Goal: Information Seeking & Learning: Learn about a topic

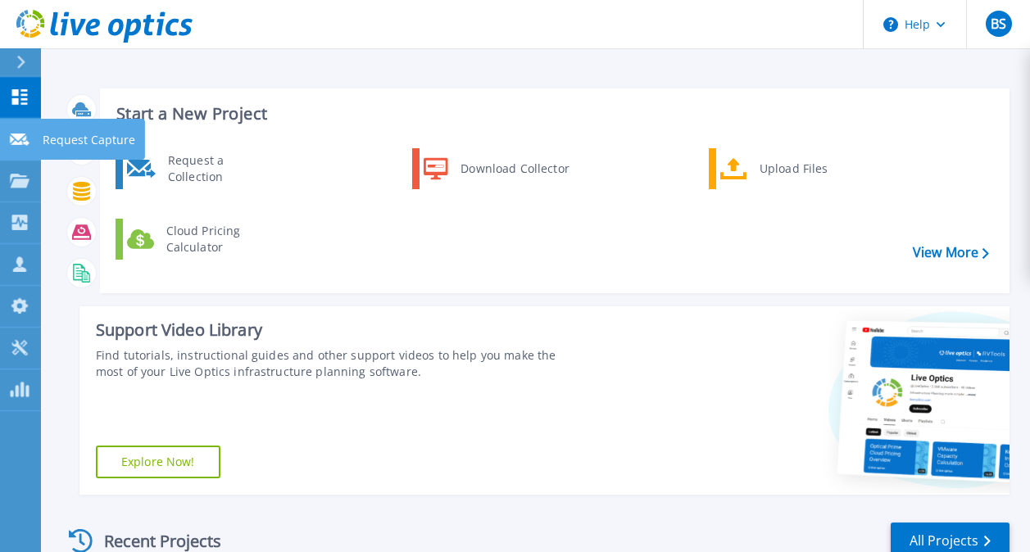
click at [8, 147] on link "Request Capture Request Capture" at bounding box center [20, 140] width 41 height 42
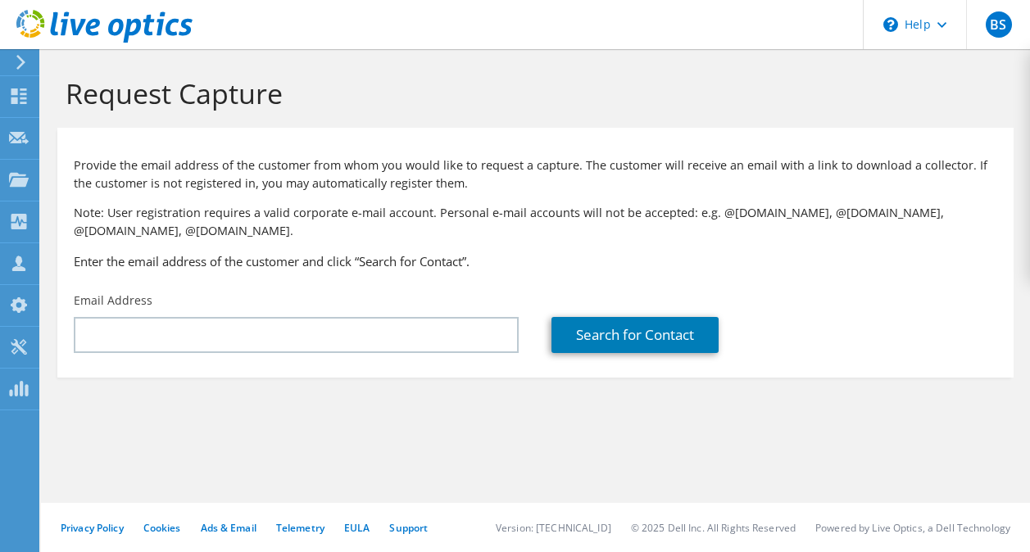
click at [12, 179] on icon at bounding box center [19, 180] width 20 height 16
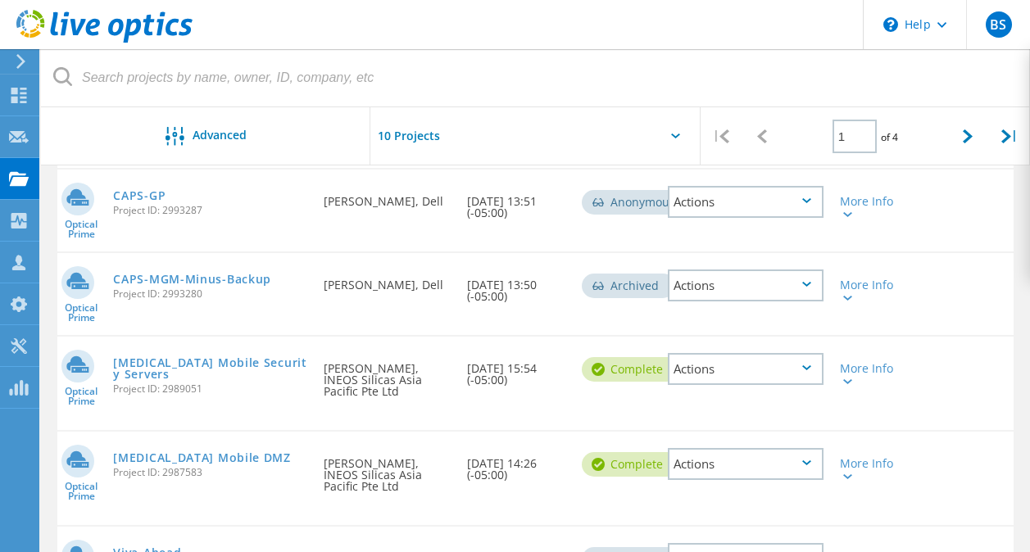
scroll to position [508, 0]
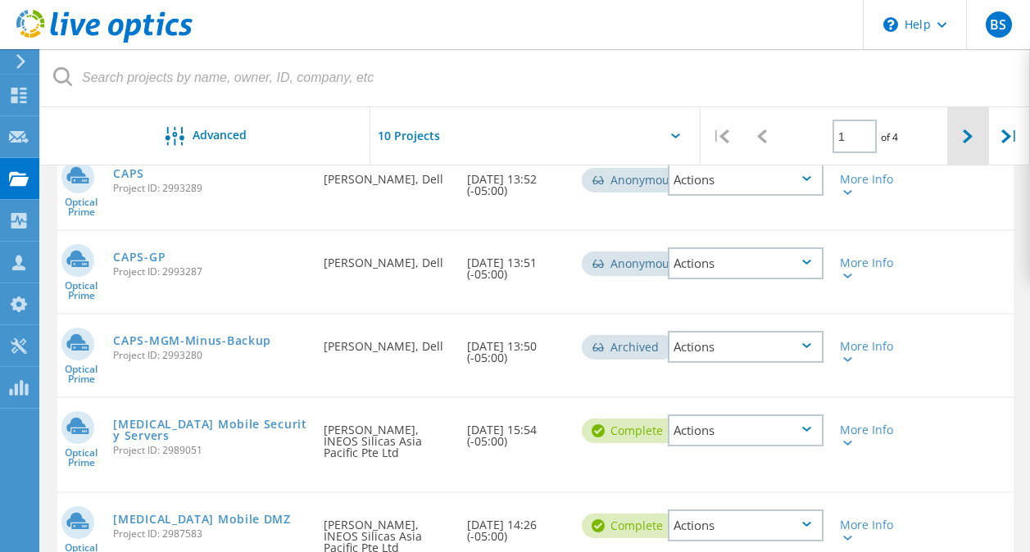
click at [961, 143] on div at bounding box center [967, 136] width 41 height 58
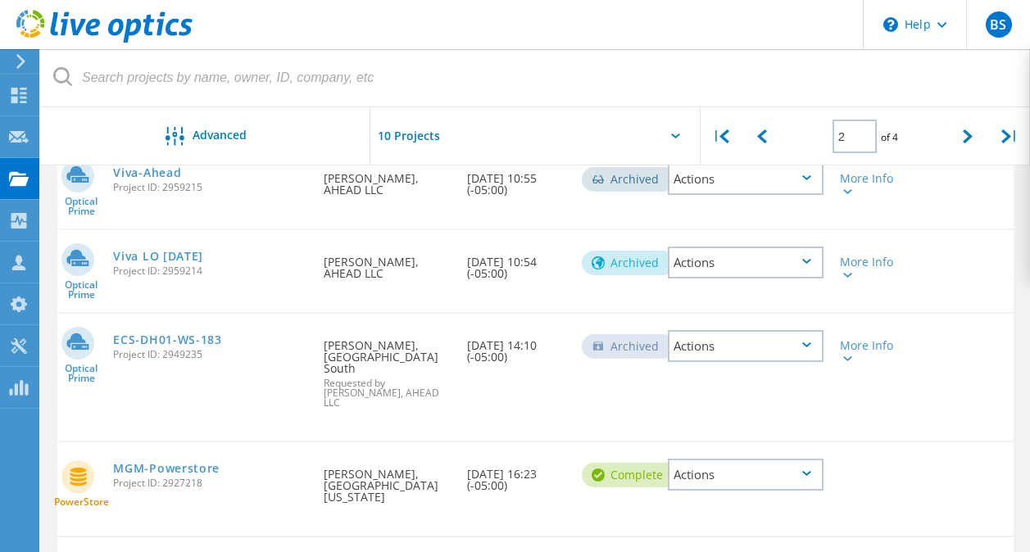
scroll to position [190, 0]
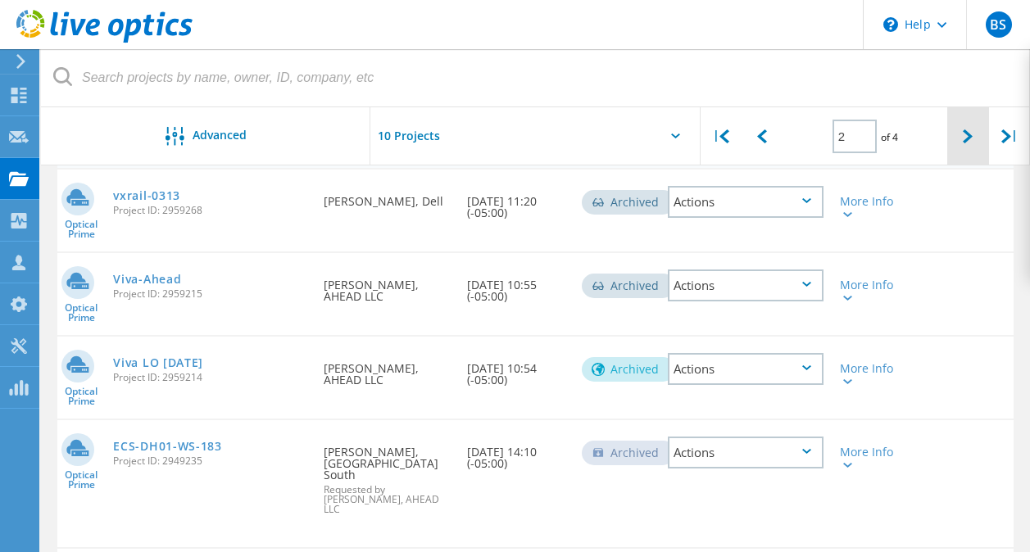
click at [970, 143] on icon at bounding box center [968, 136] width 10 height 14
type input "3"
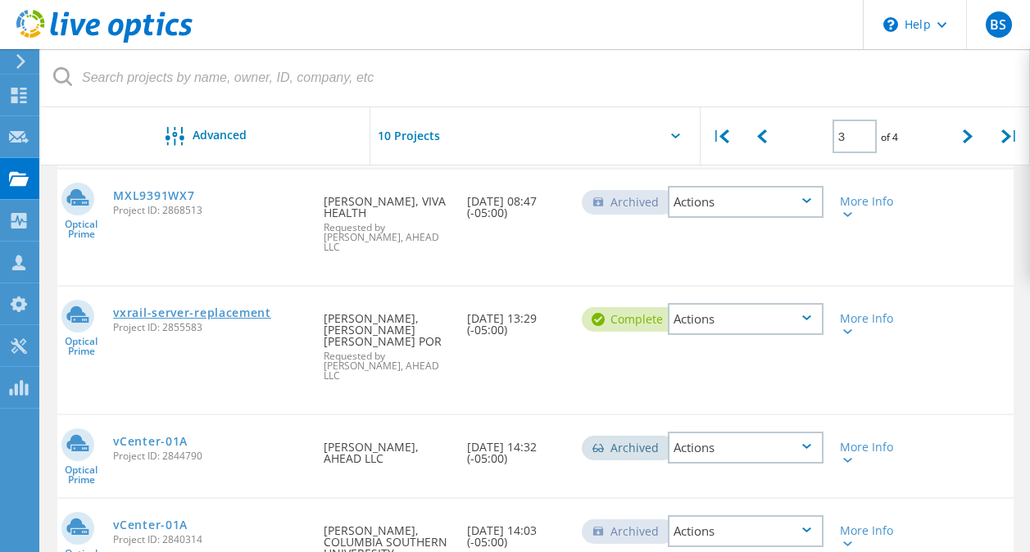
click at [218, 307] on link "vxrail-server-replacement" at bounding box center [192, 312] width 158 height 11
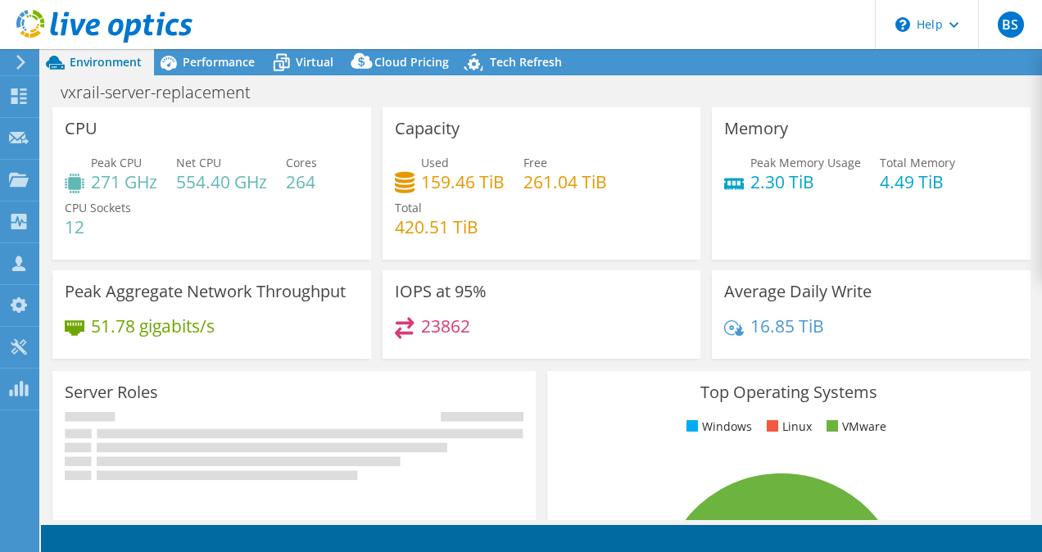
select select "USD"
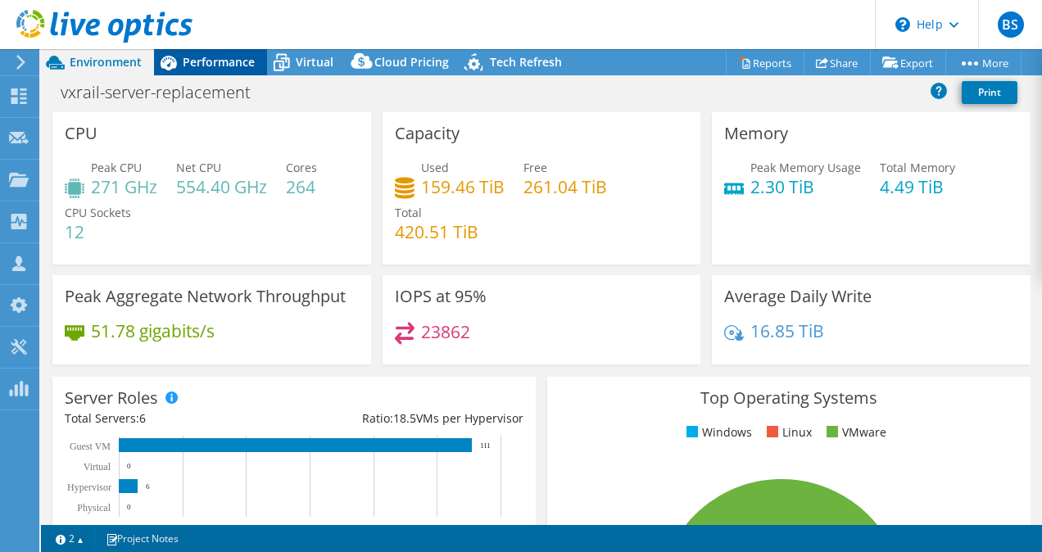
click at [240, 61] on span "Performance" at bounding box center [219, 62] width 72 height 16
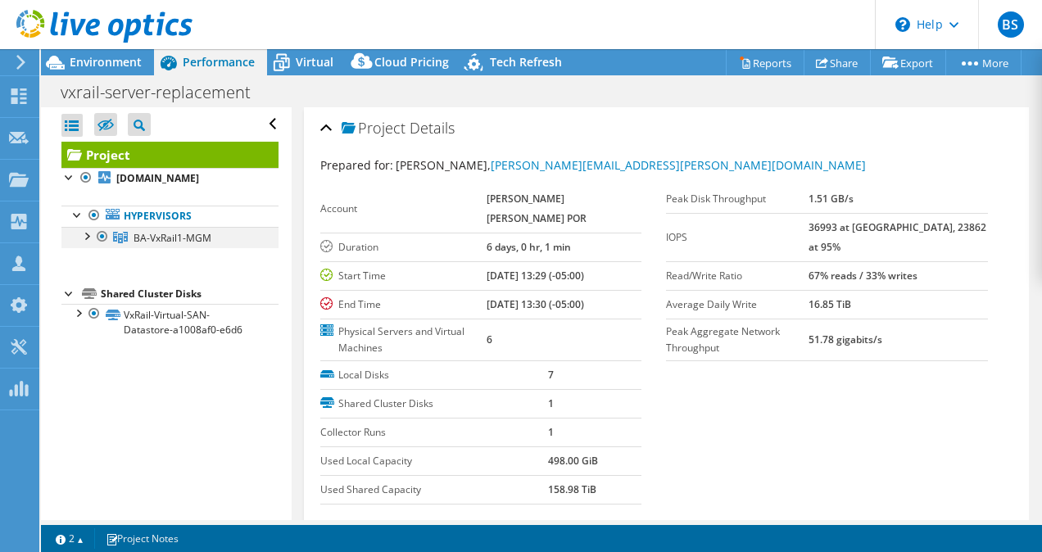
click at [88, 236] on div at bounding box center [86, 235] width 16 height 16
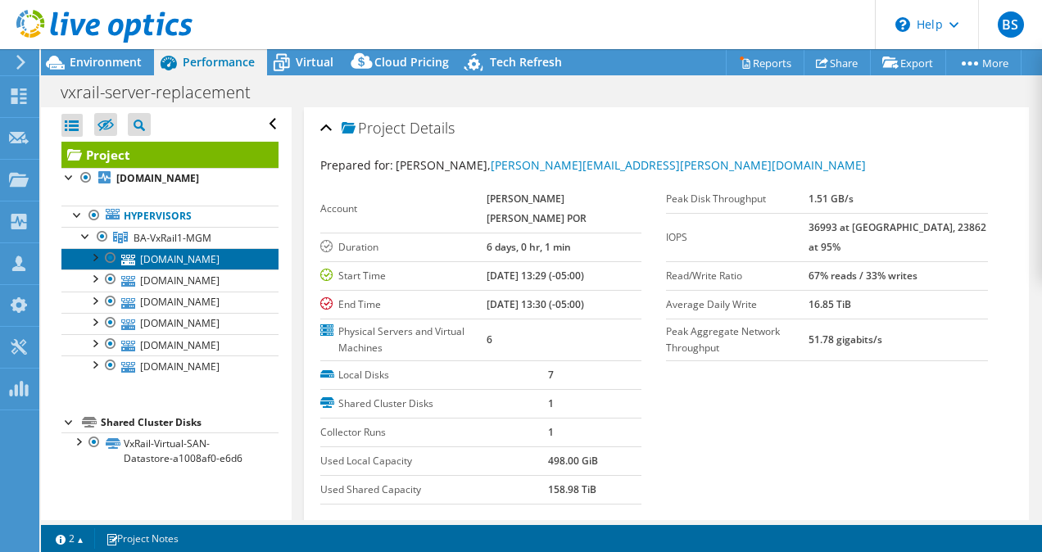
click at [169, 261] on link "[DOMAIN_NAME]" at bounding box center [169, 258] width 217 height 21
